Goal: Information Seeking & Learning: Find specific fact

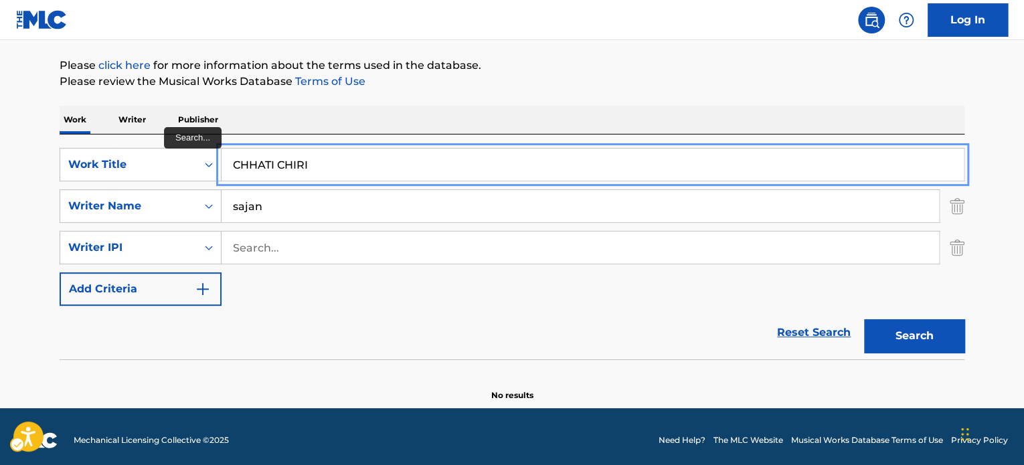
click at [300, 151] on input "CHHATI CHIRI" at bounding box center [592, 165] width 742 height 32
paste input "ALL IT A DAY"
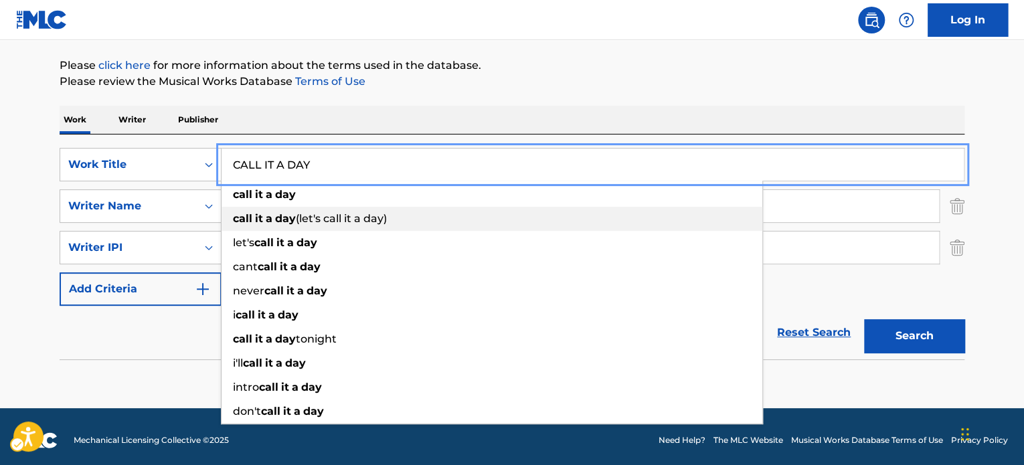
click at [310, 216] on span "(let's call it a day)" at bounding box center [341, 218] width 91 height 13
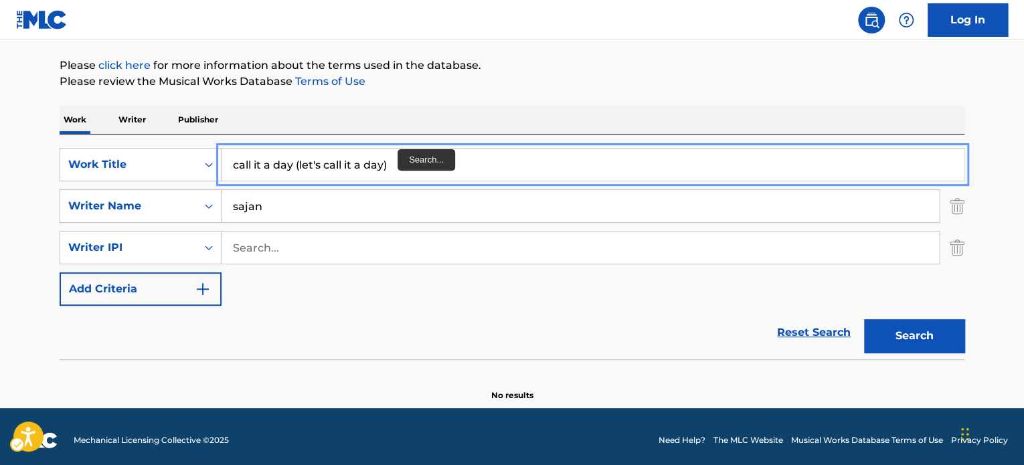
paste input "CALL IT A DAY"
type input "CALL IT A DAY"
click at [400, 81] on p "Please review the Musical Works Database Terms of Use | New Window" at bounding box center [512, 82] width 905 height 16
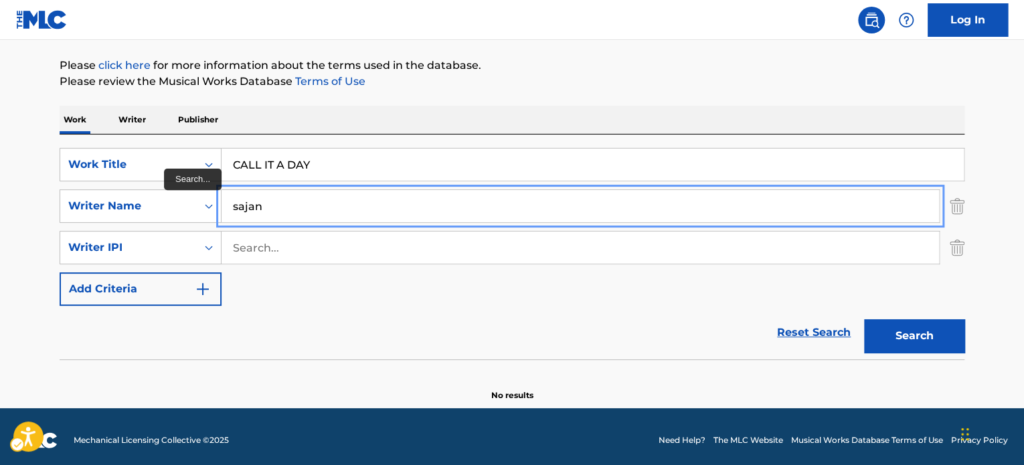
click at [278, 211] on input "sajan" at bounding box center [579, 206] width 717 height 32
paste input "Mateboge"
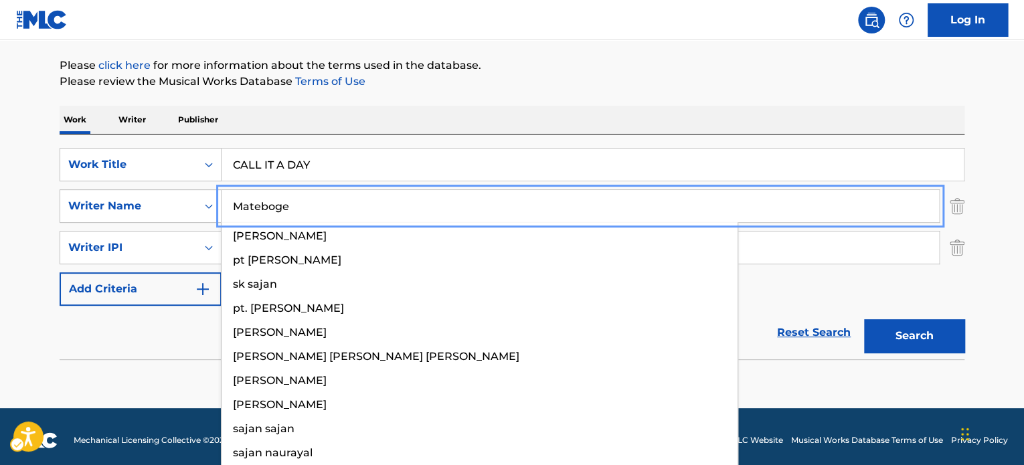
type input "Mateboge"
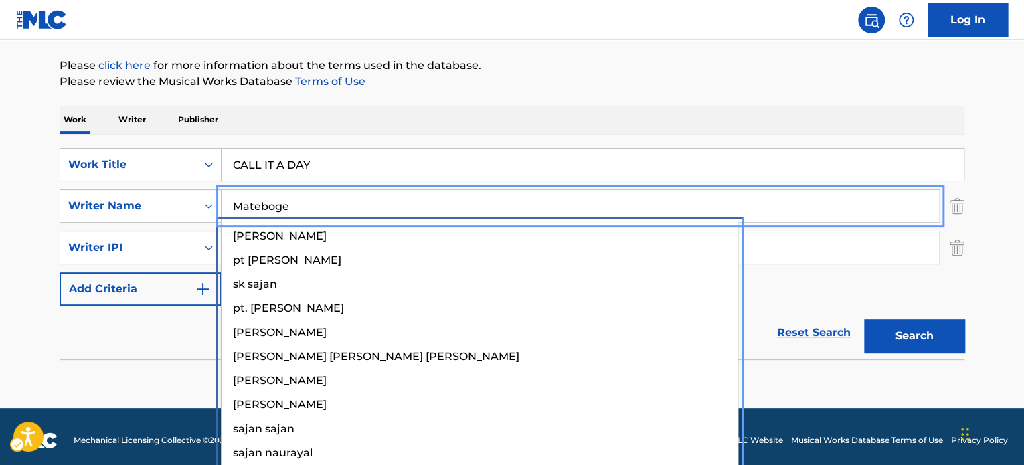
click at [554, 66] on p "Please click here | New Window for more information about the terms used in the…" at bounding box center [512, 66] width 905 height 16
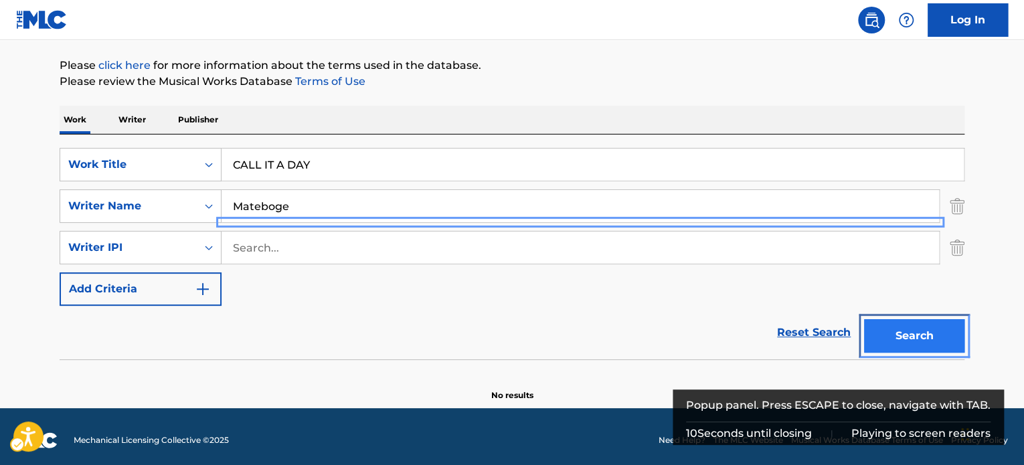
click at [931, 326] on button "Search" at bounding box center [914, 335] width 100 height 33
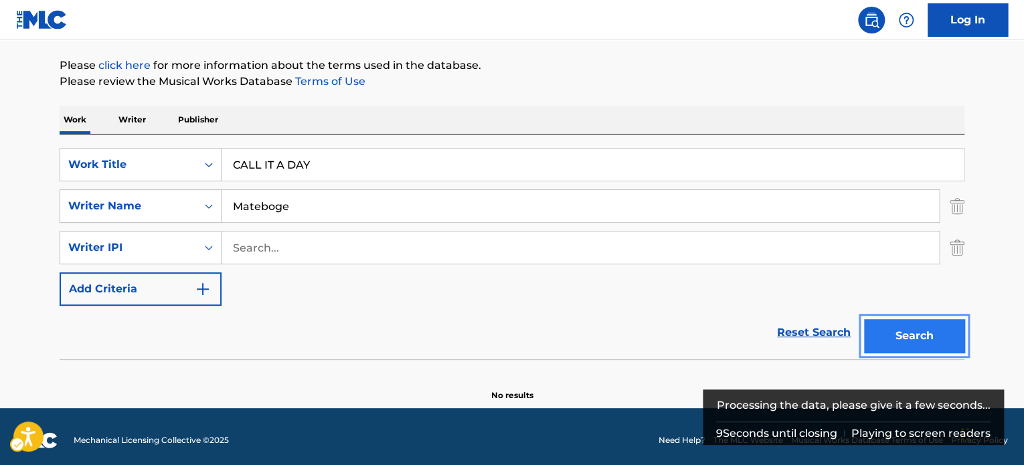
click at [911, 325] on button "Search" at bounding box center [914, 335] width 100 height 33
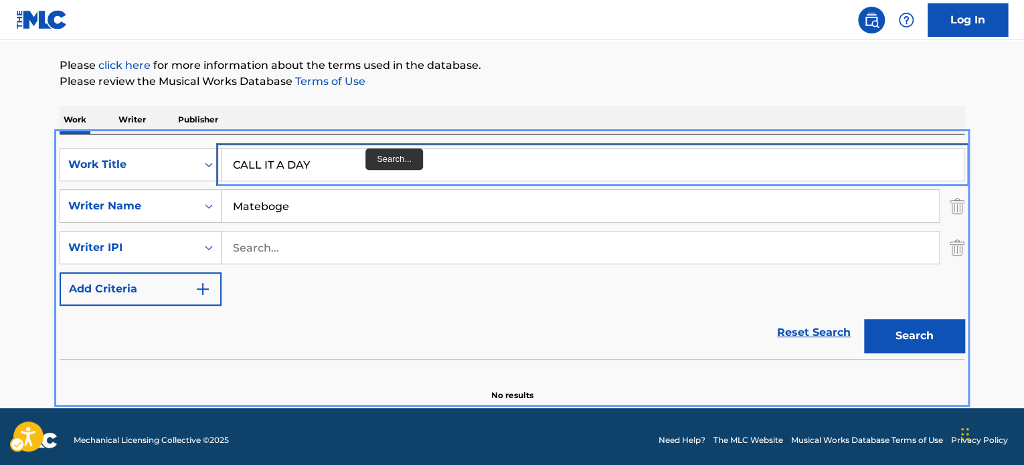
drag, startPoint x: 351, startPoint y: 160, endPoint x: 377, endPoint y: 143, distance: 31.0
click at [351, 160] on input "CALL IT A DAY" at bounding box center [592, 165] width 742 height 32
paste input "EVERYBODY HATES [PERSON_NAME]"
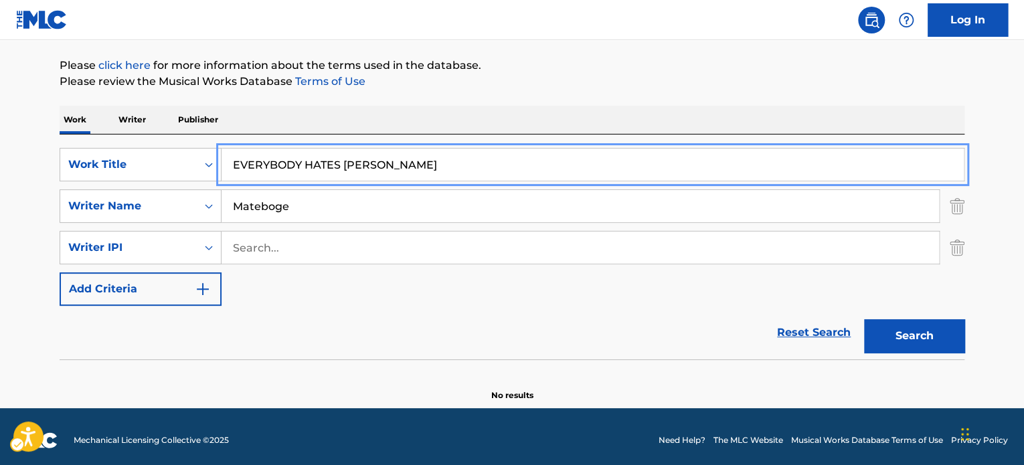
click at [509, 93] on div "The MLC Public Work Search The accuracy and completeness of The MLC's data is d…" at bounding box center [511, 163] width 937 height 478
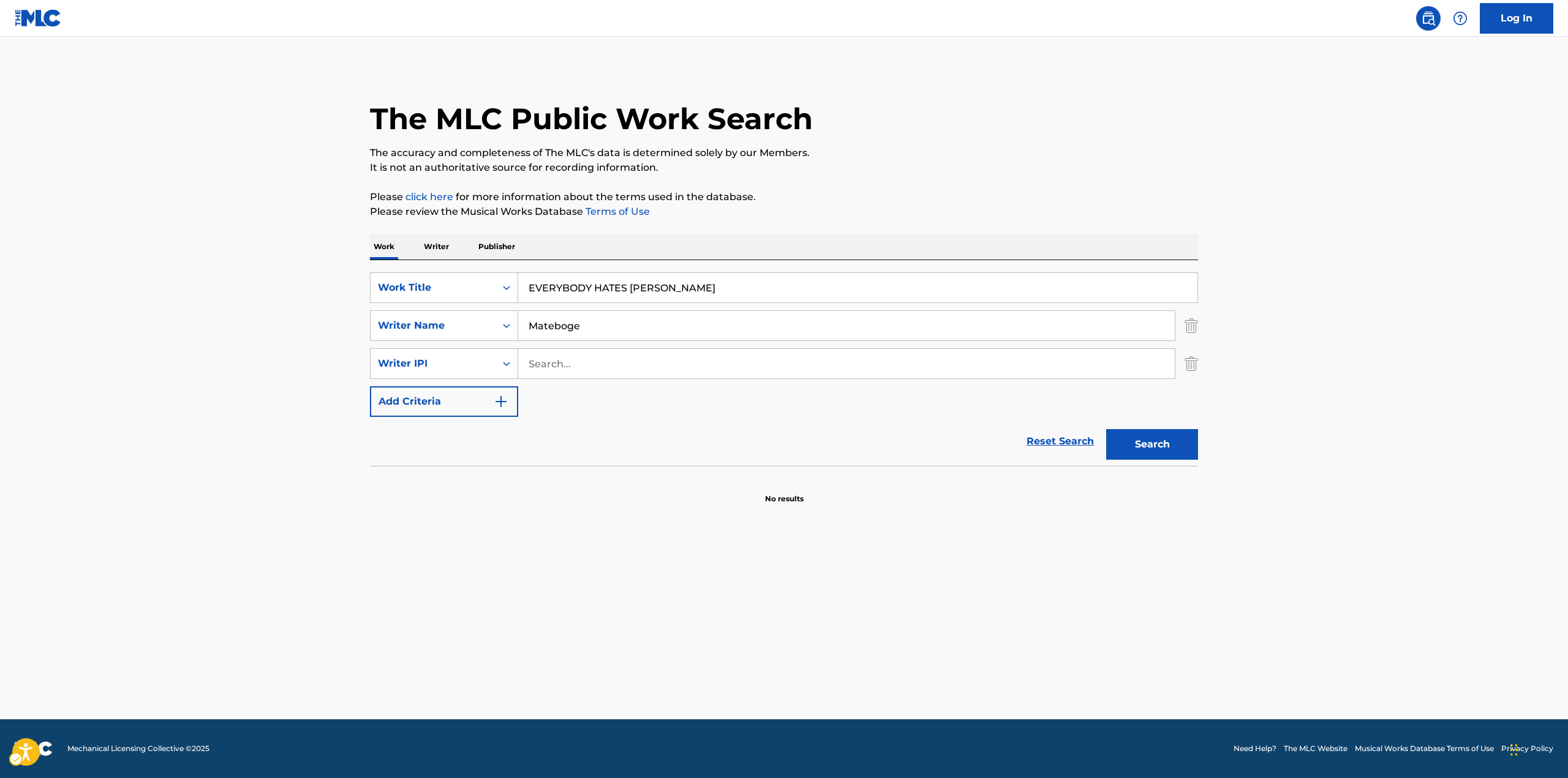
click at [604, 305] on div "SearchWithCriteriacb530859-a442-4bc4-9bcb-10f11fb52bd2 Work Title EVERYBODY HAT…" at bounding box center [784, 345] width 828 height 145
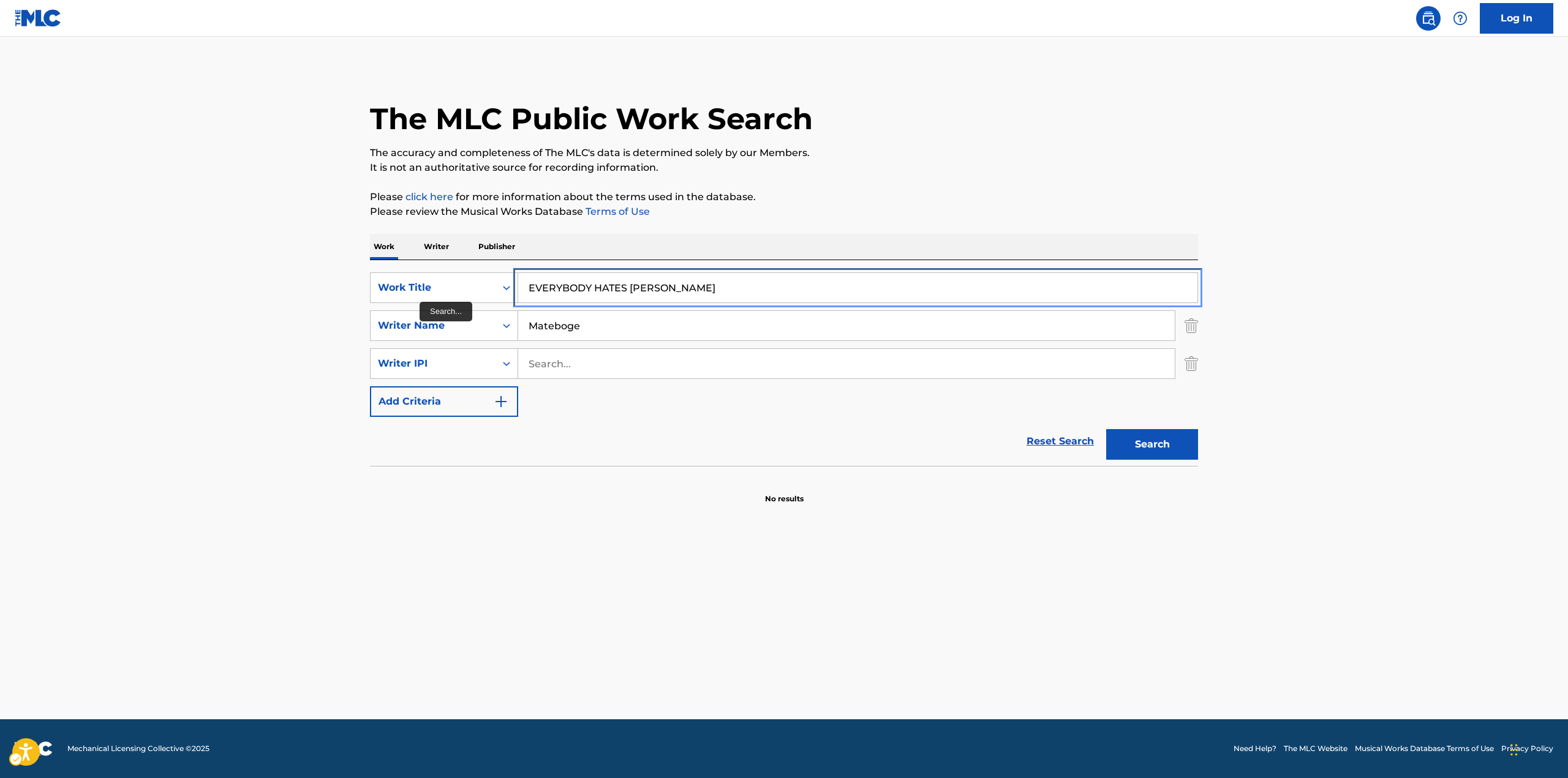
click at [600, 283] on input "EVERYBODY HATES [PERSON_NAME]" at bounding box center [858, 287] width 679 height 29
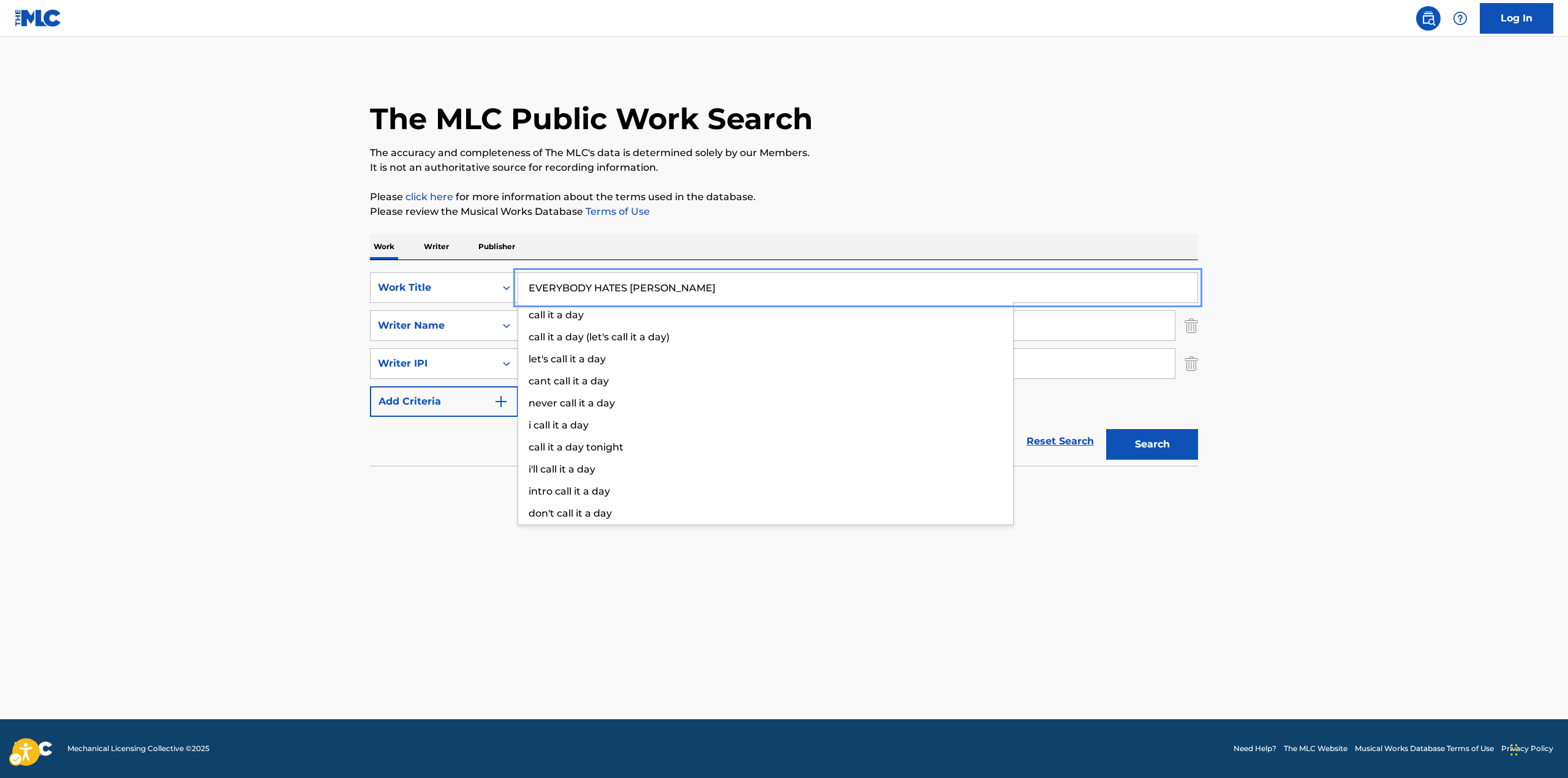
click at [600, 283] on input "EVERYBODY HATES [PERSON_NAME]" at bounding box center [858, 287] width 679 height 29
type input "THE FORCE THEME"
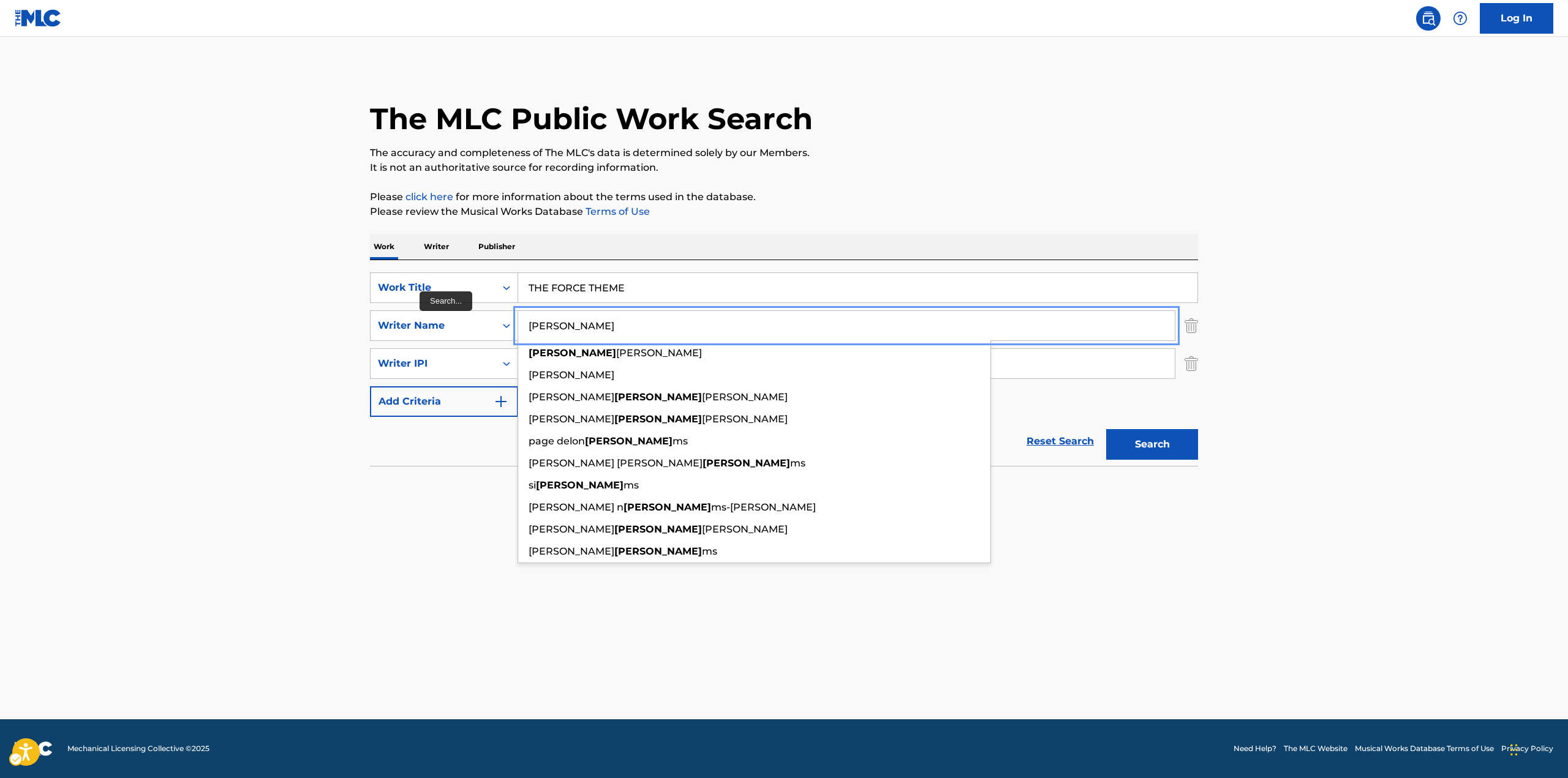
type input "[PERSON_NAME]"
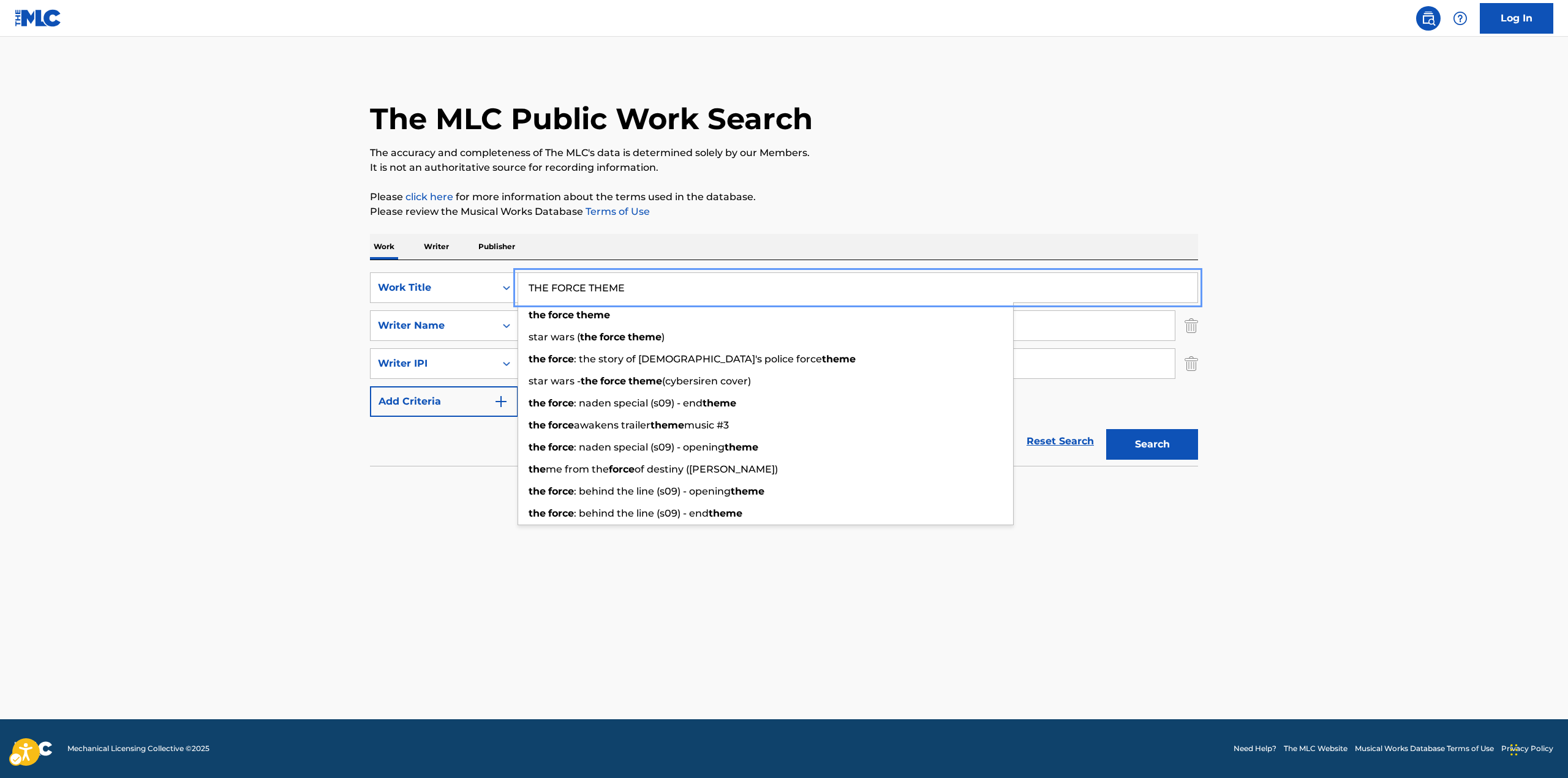
drag, startPoint x: 550, startPoint y: 282, endPoint x: 528, endPoint y: 286, distance: 22.4
click at [501, 289] on div "SearchWithCriteriacb530859-a442-4bc4-9bcb-10f11fb52bd2 Work Title THE FORCE THE…" at bounding box center [784, 287] width 828 height 30
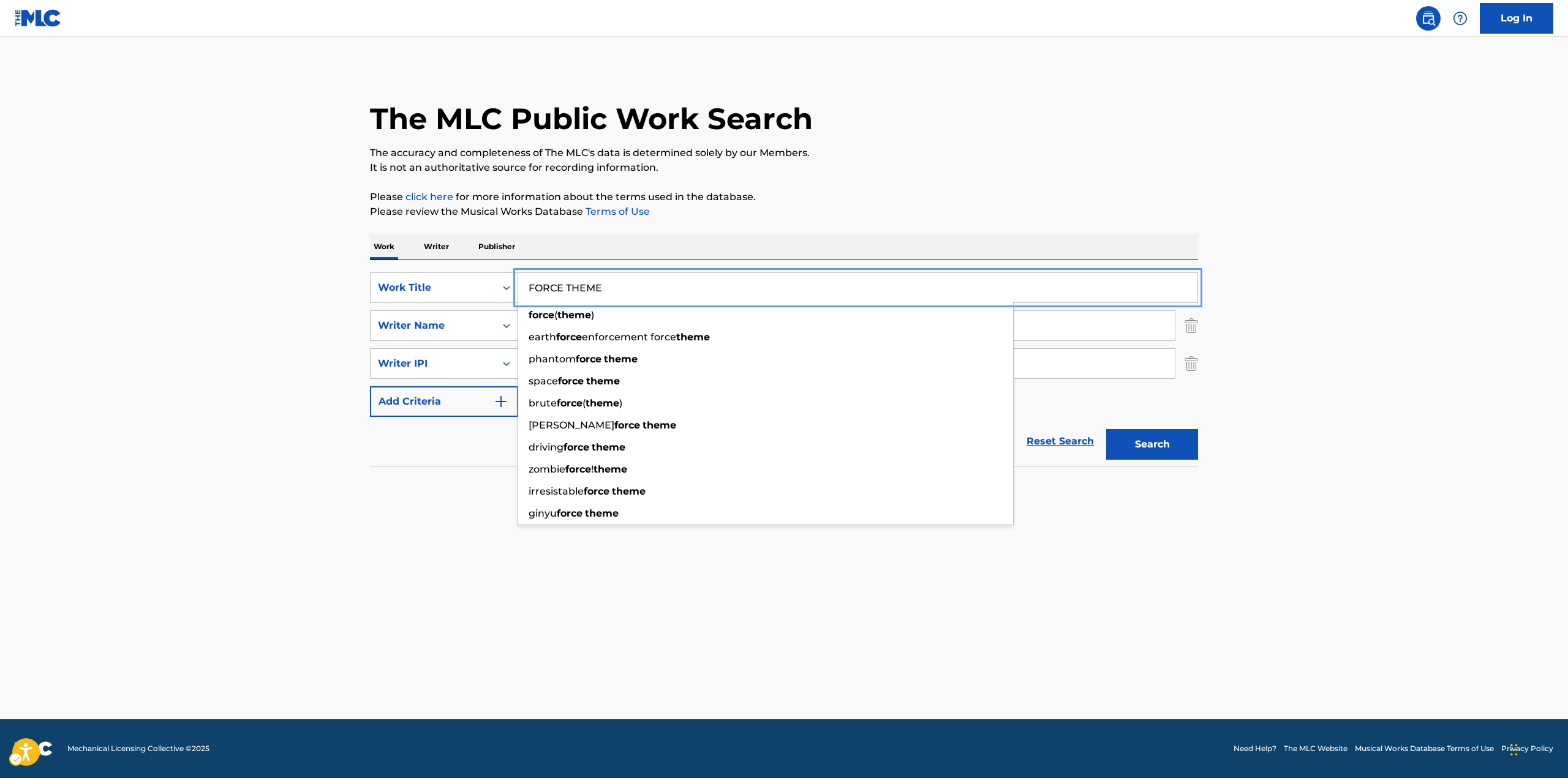
type input "FORCE THEME"
click at [890, 210] on p "Please review the Musical Works Database Terms of Use | New Window" at bounding box center [784, 211] width 828 height 15
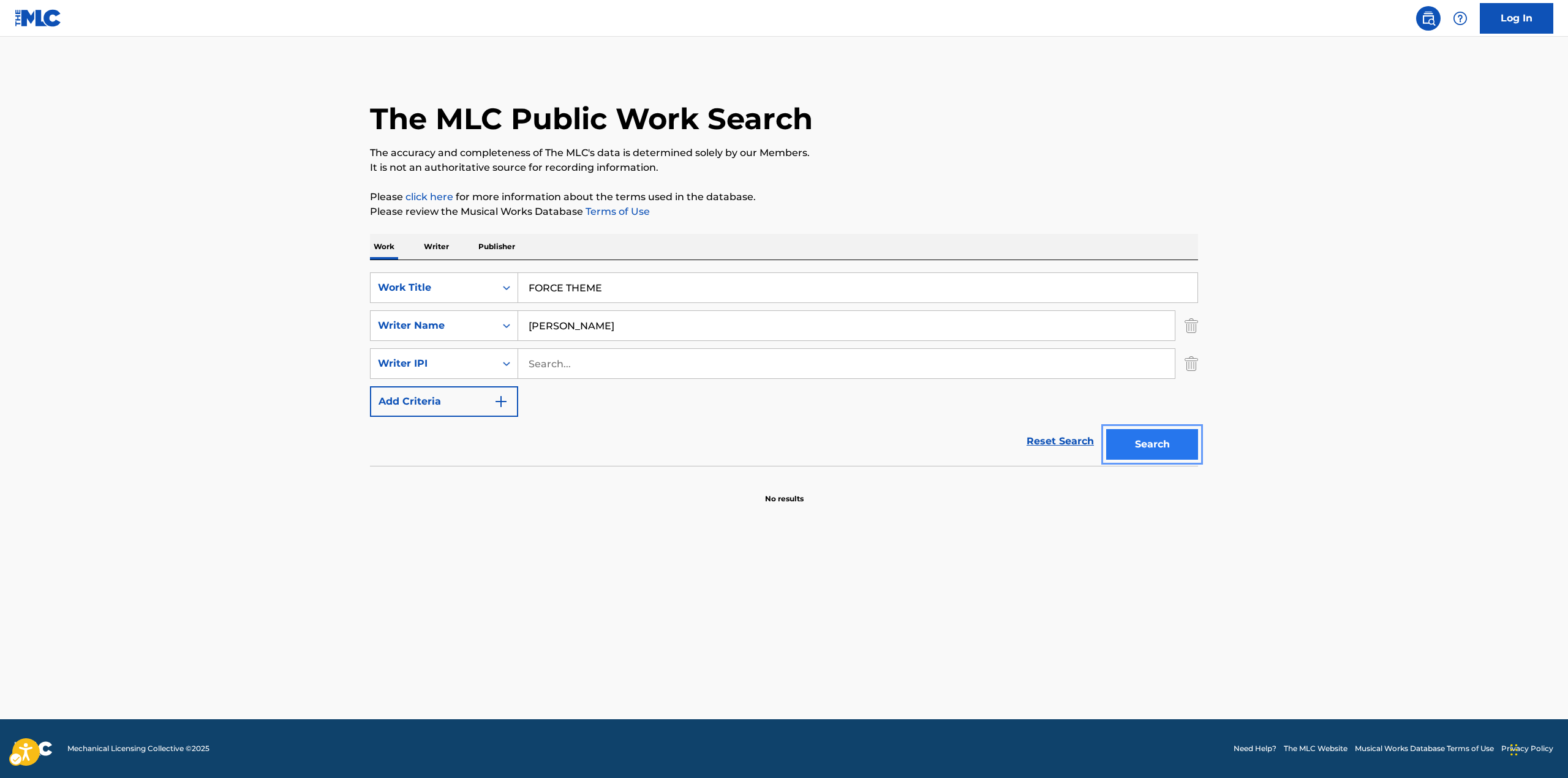
click at [936, 425] on button "Search" at bounding box center [1152, 444] width 92 height 30
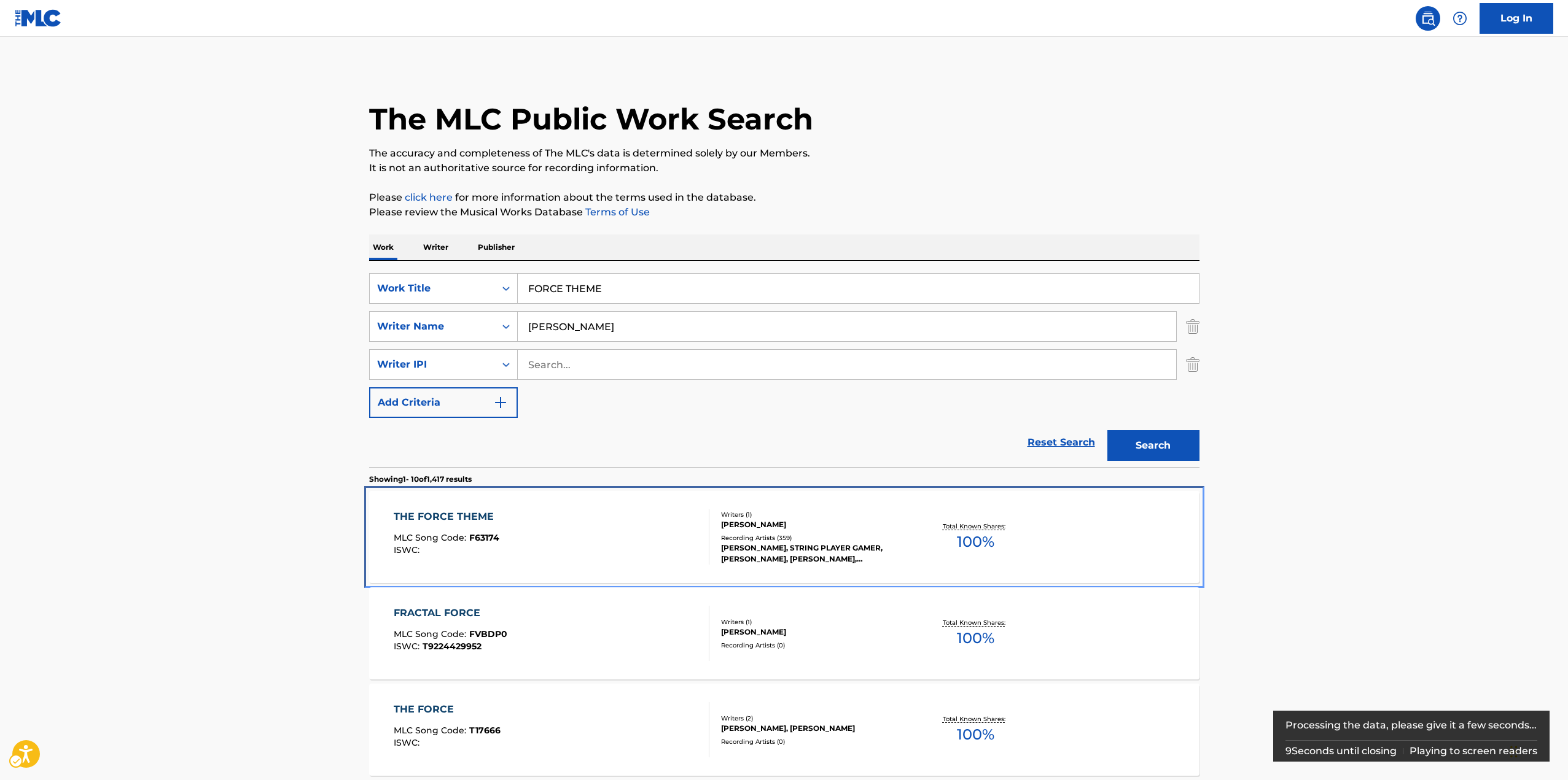
click at [847, 426] on div "Recording Artists ( 359 )" at bounding box center [814, 538] width 185 height 9
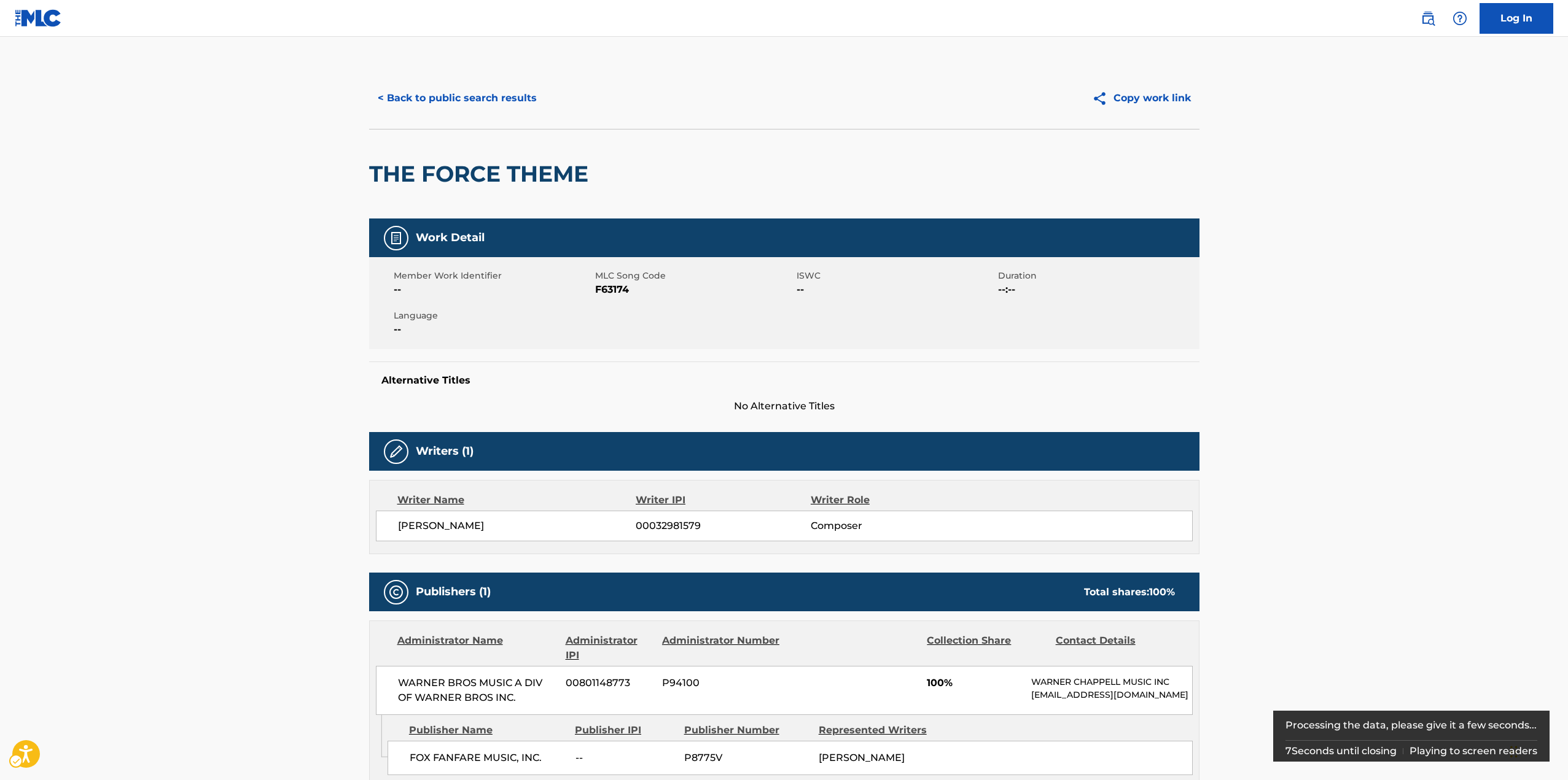
scroll to position [184, 0]
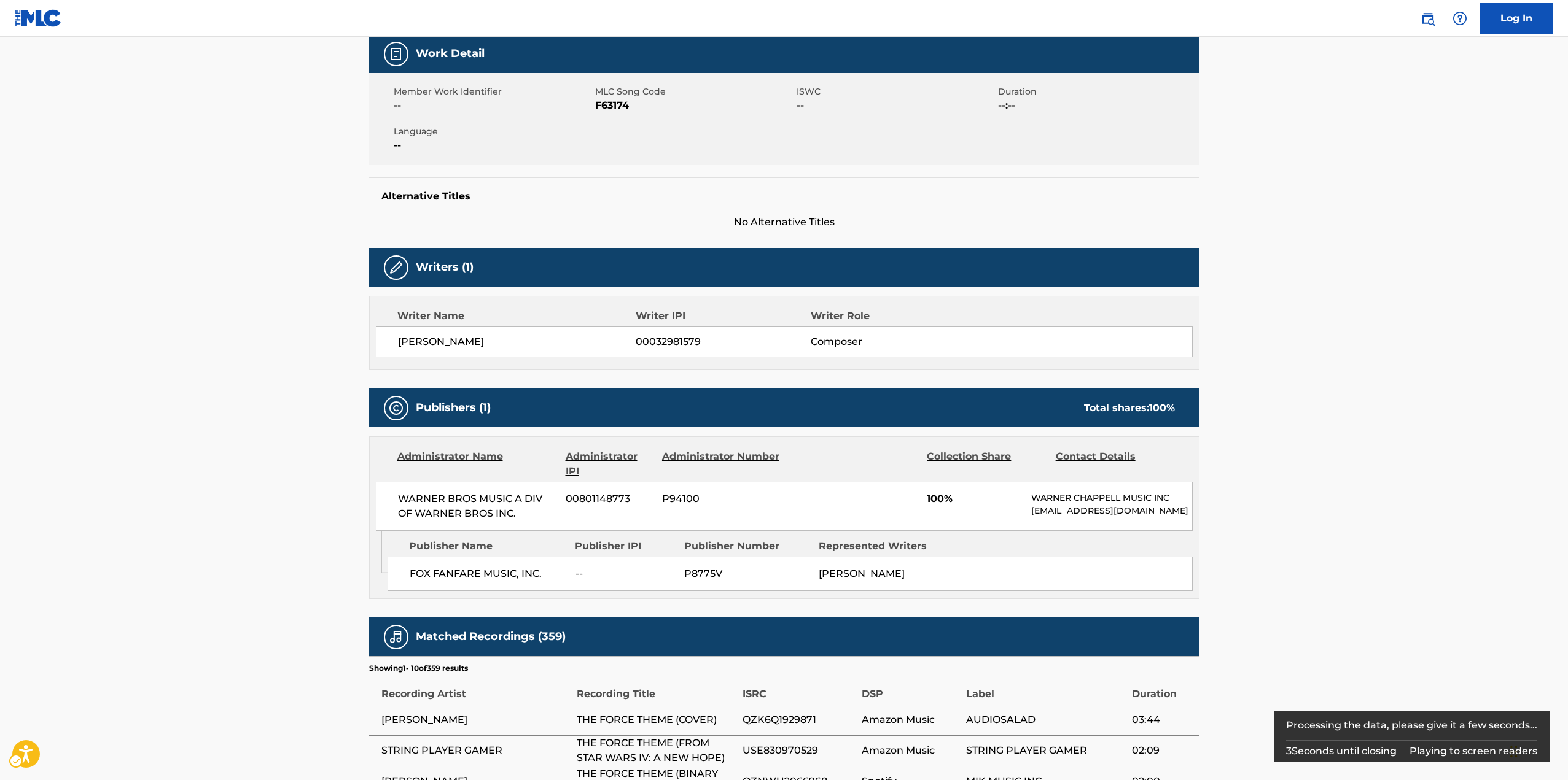
click at [504, 426] on span "FOX FANFARE MUSIC, INC." at bounding box center [487, 574] width 157 height 15
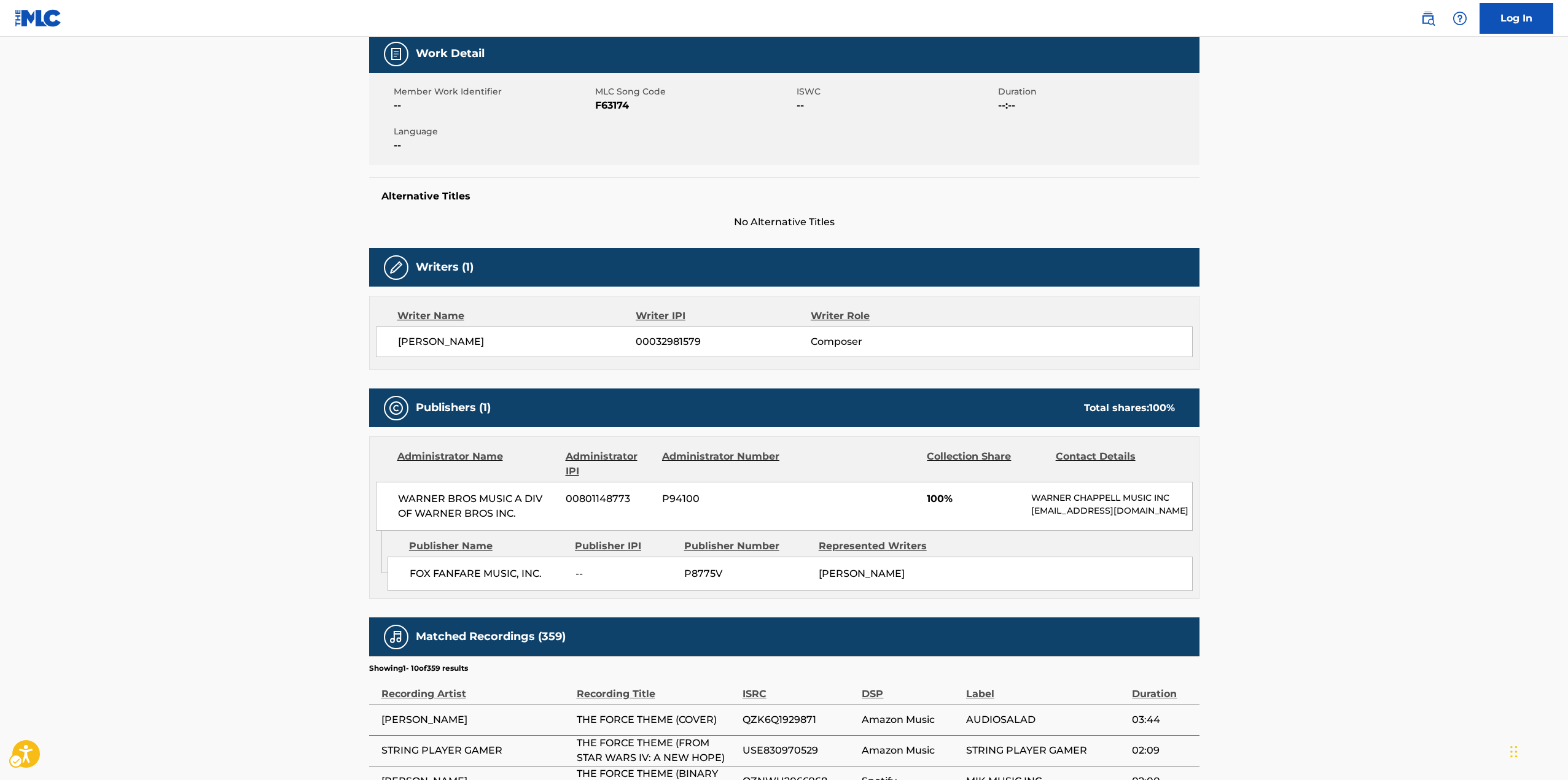
click at [806, 426] on span "P8775V" at bounding box center [746, 574] width 125 height 15
